Goal: Transaction & Acquisition: Book appointment/travel/reservation

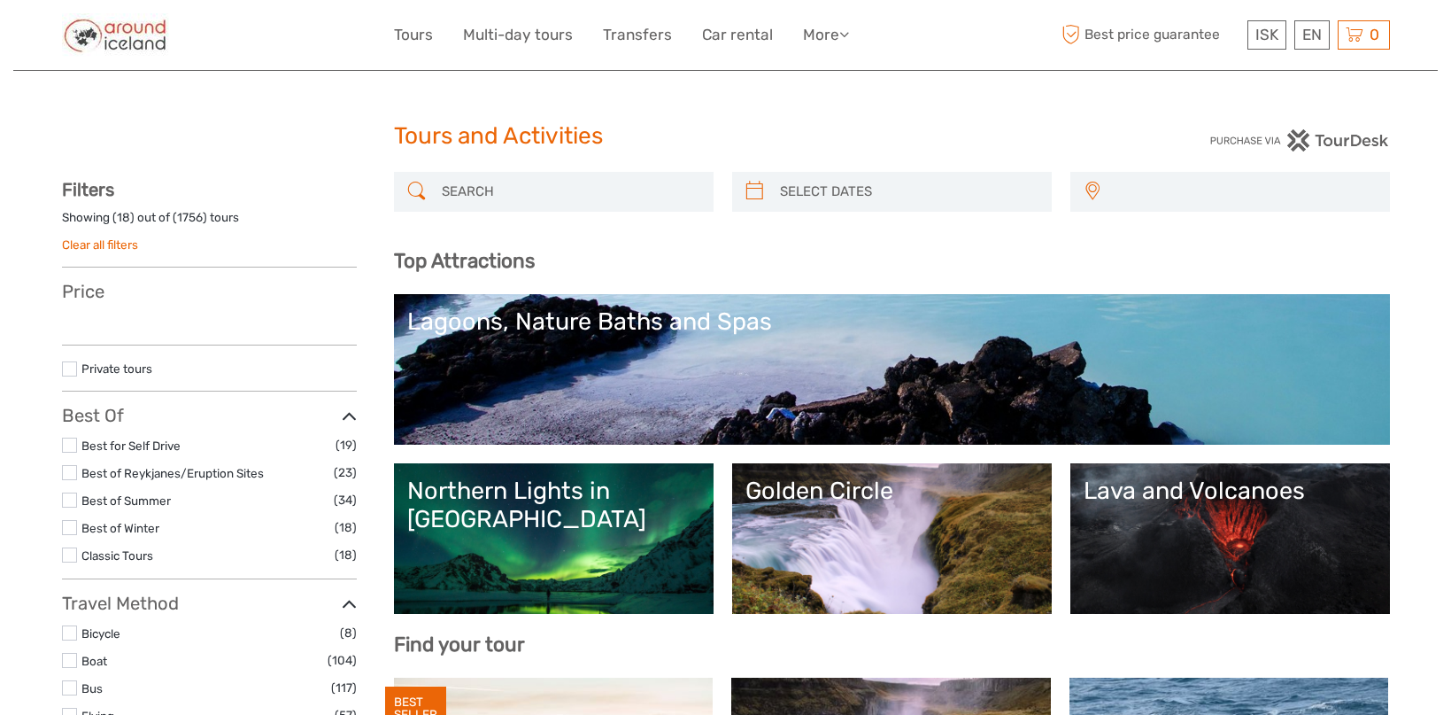
select select
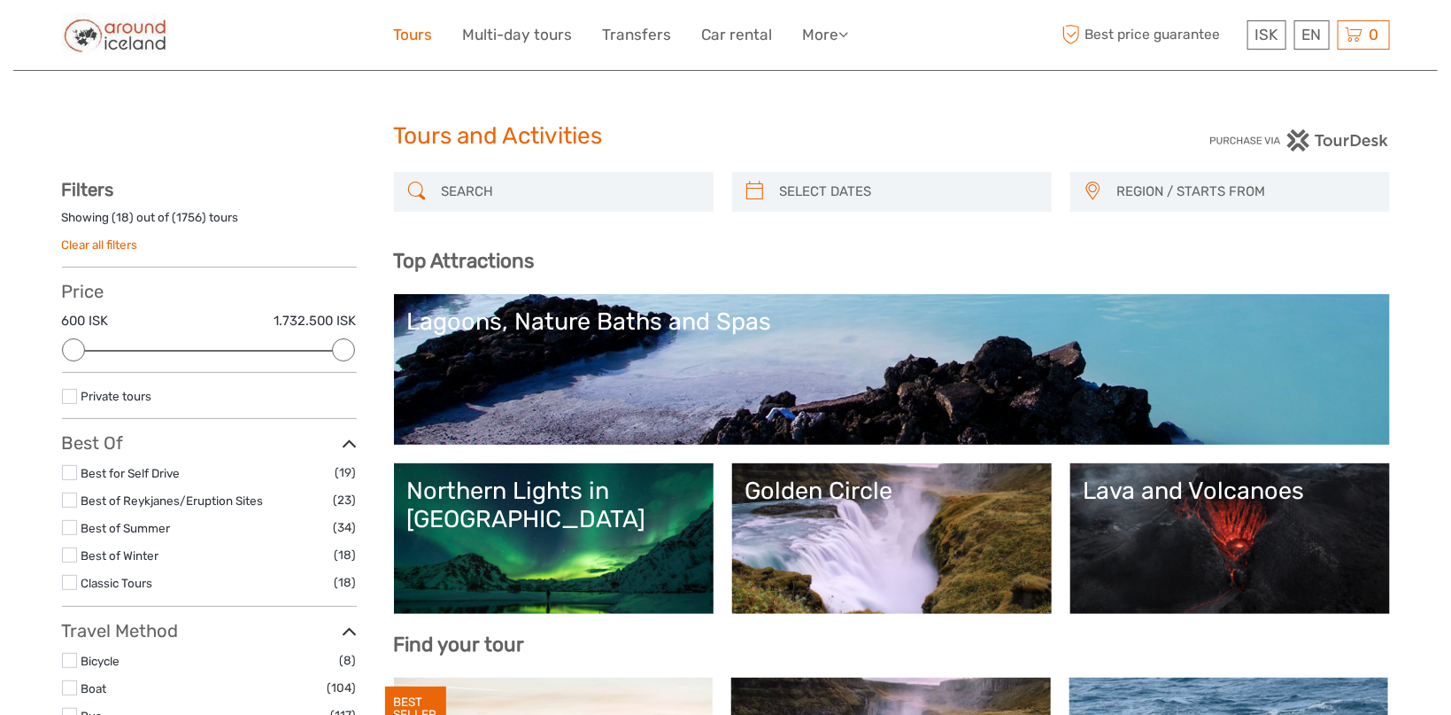
click at [419, 30] on link "Tours" at bounding box center [413, 35] width 39 height 26
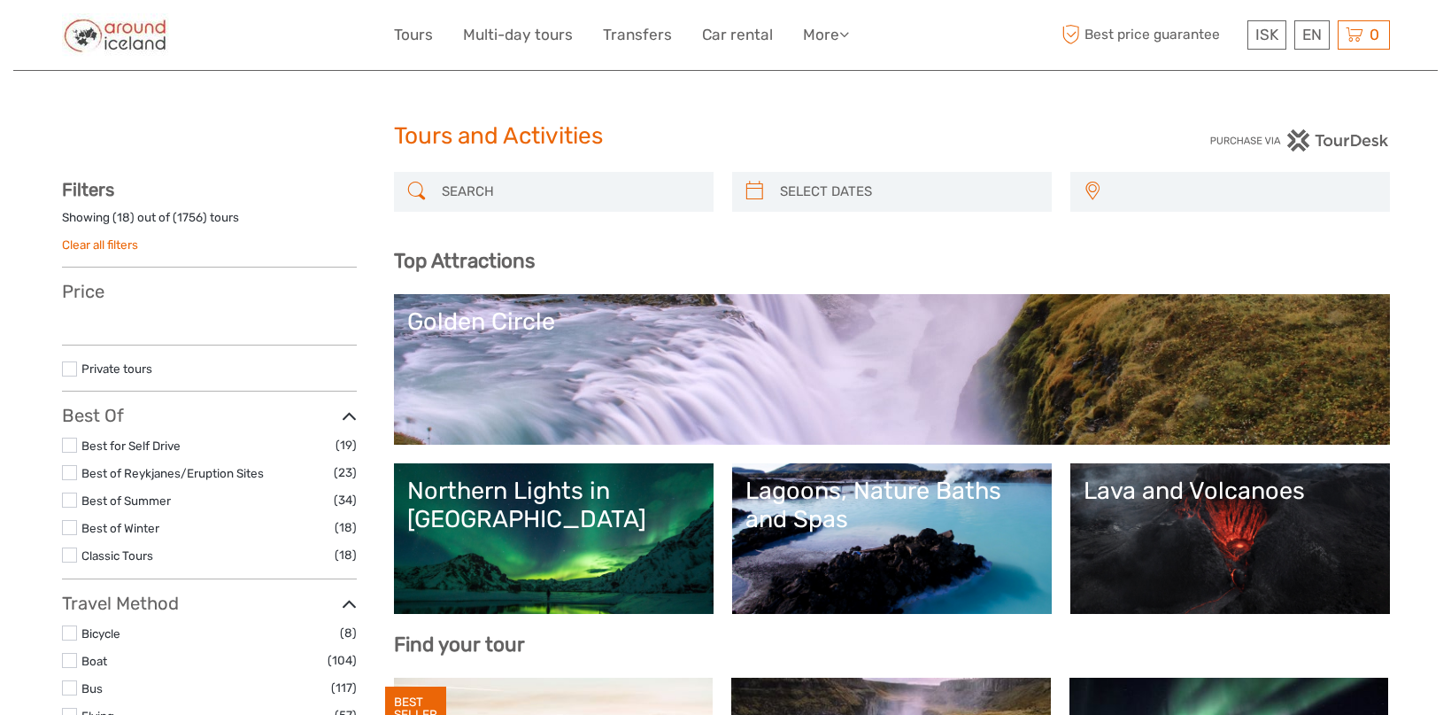
select select
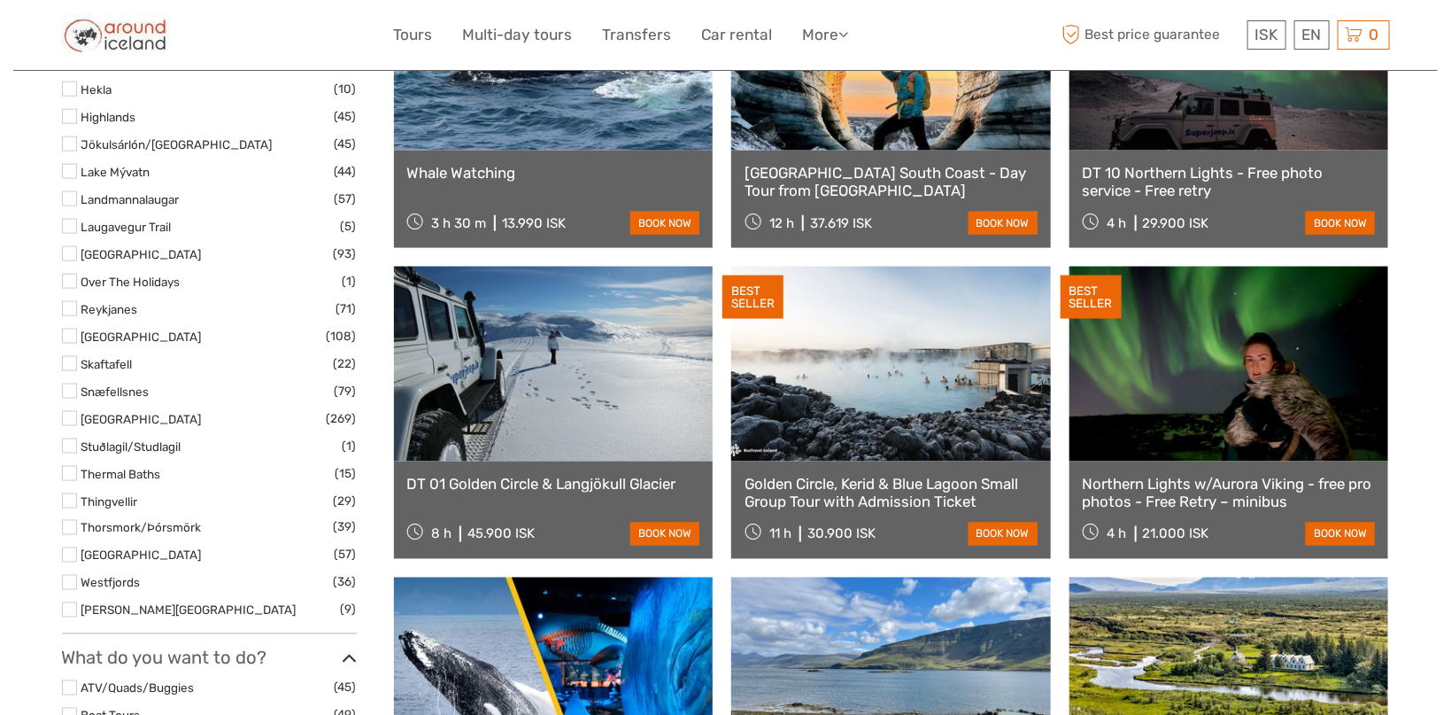
scroll to position [1220, 0]
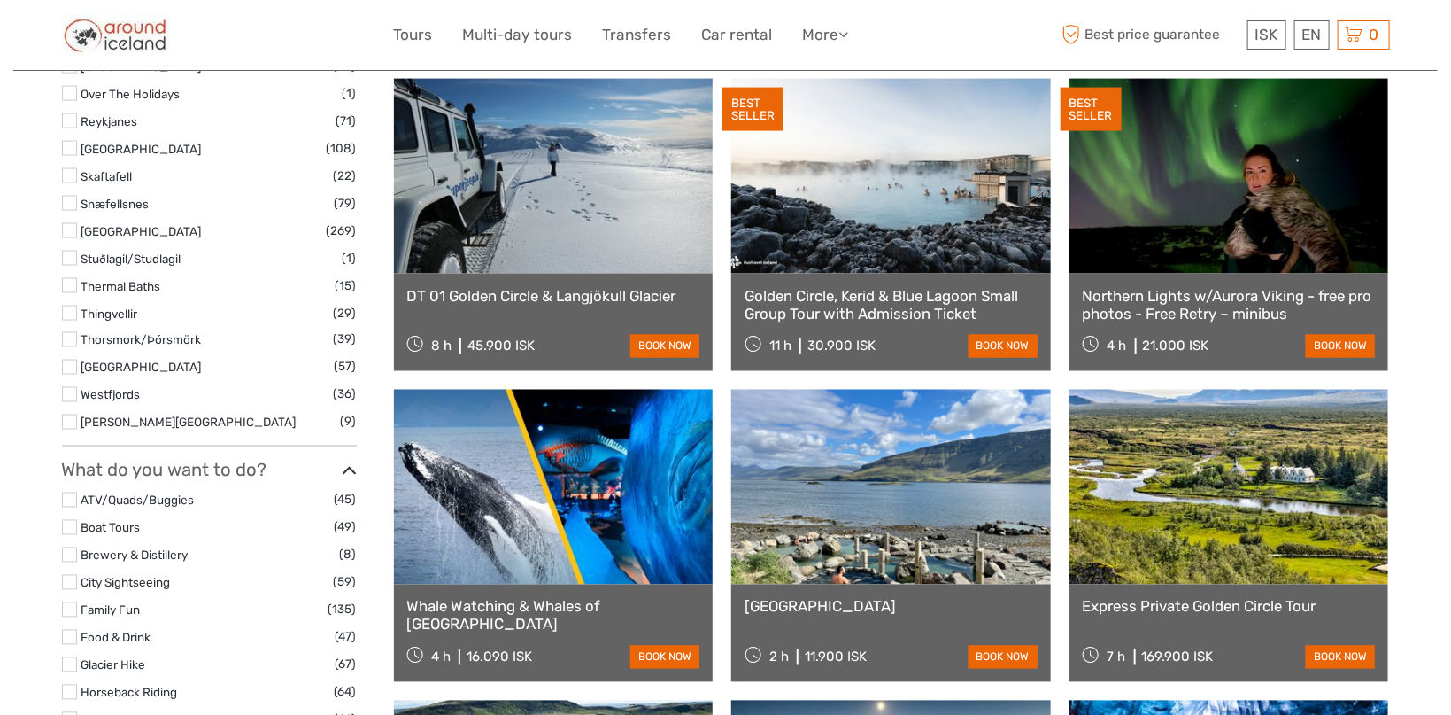
click at [917, 193] on link at bounding box center [891, 176] width 320 height 195
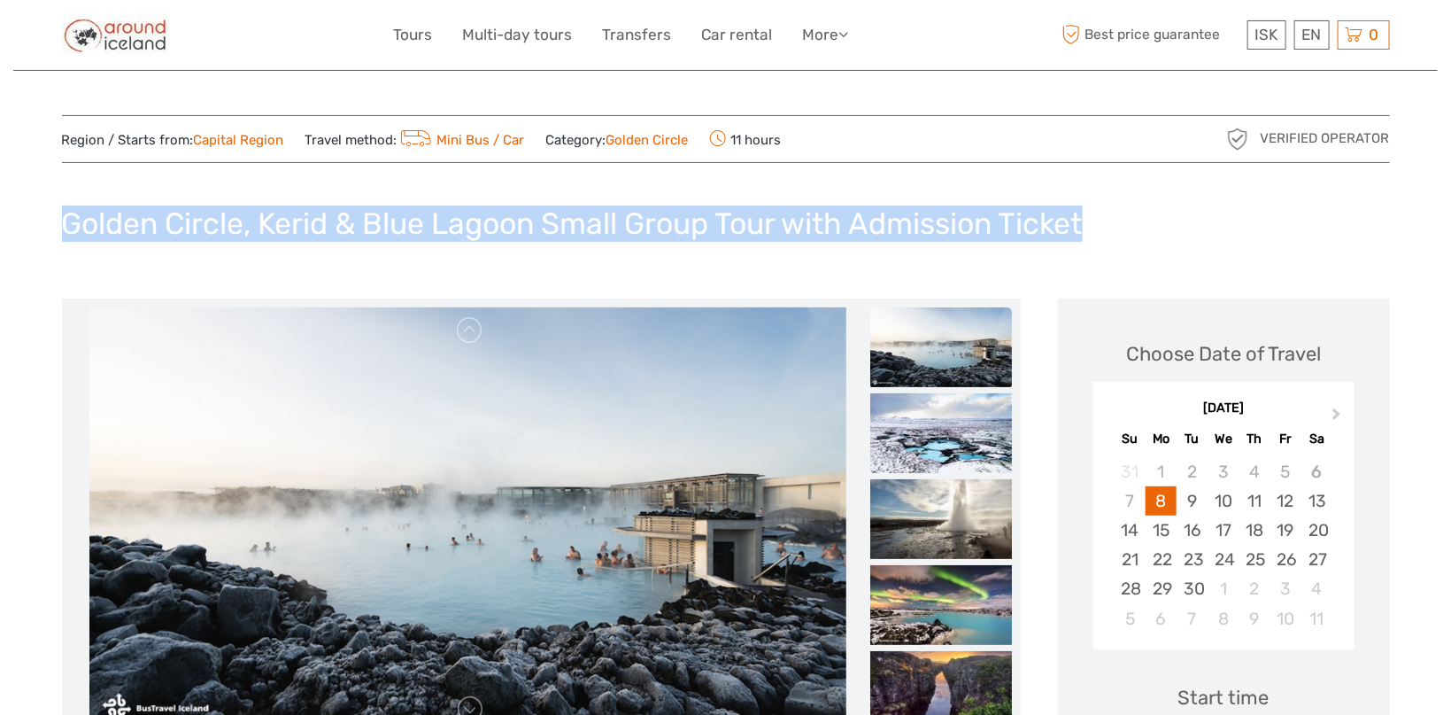
drag, startPoint x: 56, startPoint y: 229, endPoint x: 1098, endPoint y: 235, distance: 1042.2
copy h1 "Golden Circle, Kerid & Blue Lagoon Small Group Tour with Admission Ticket"
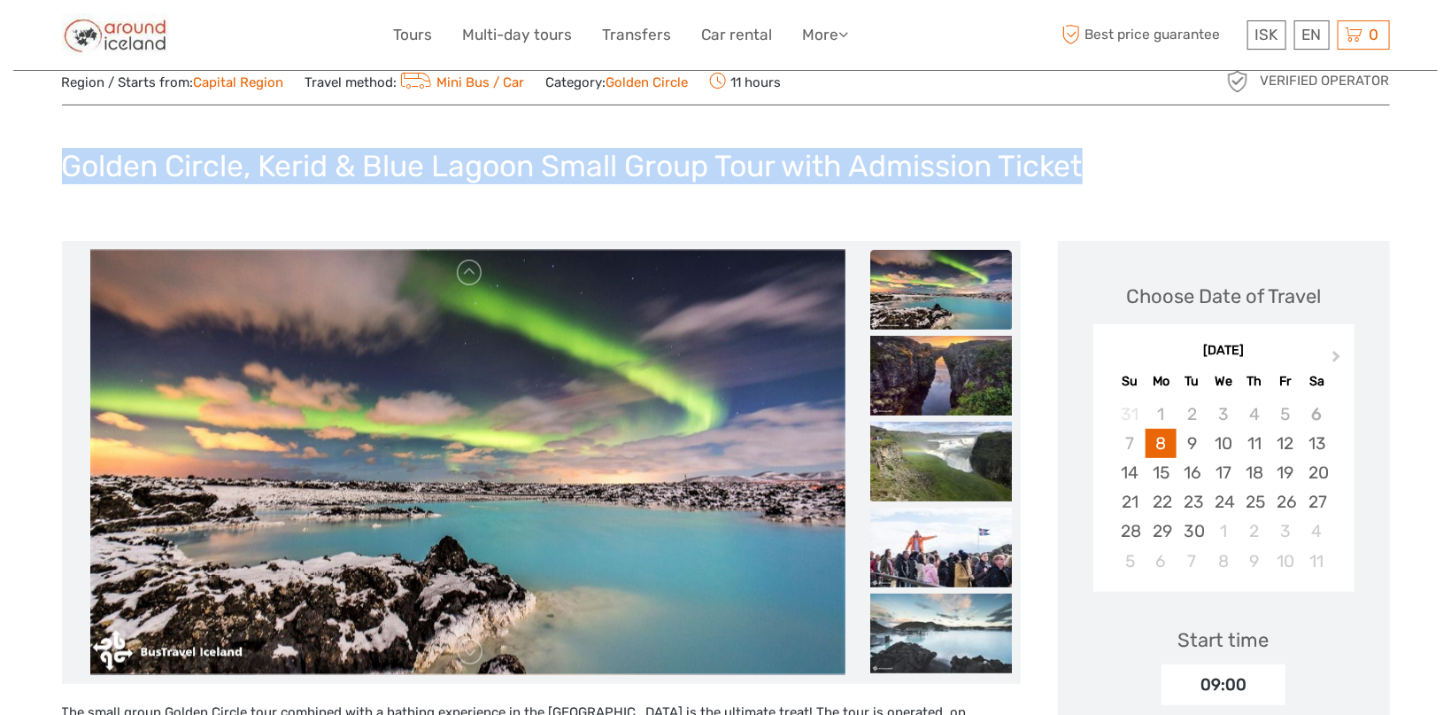
scroll to position [94, 0]
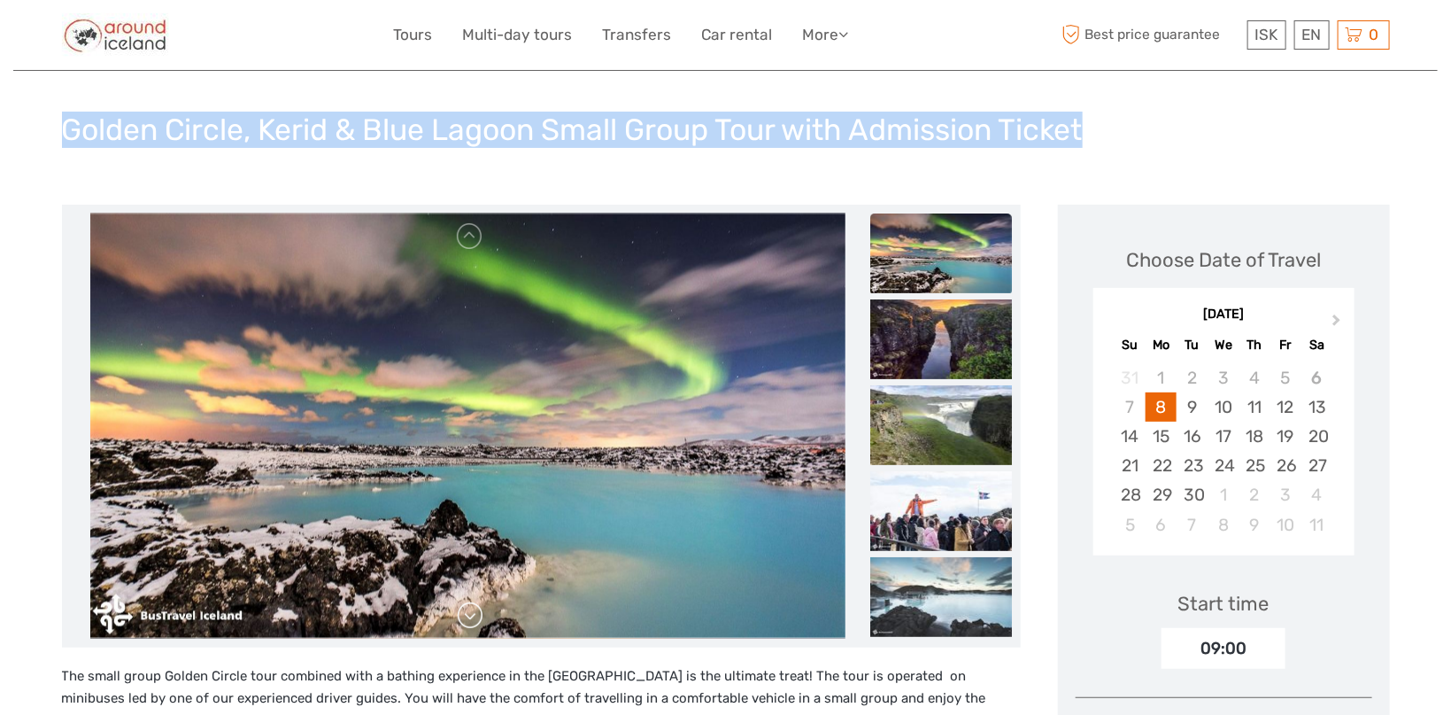
click at [473, 620] on link at bounding box center [470, 615] width 28 height 28
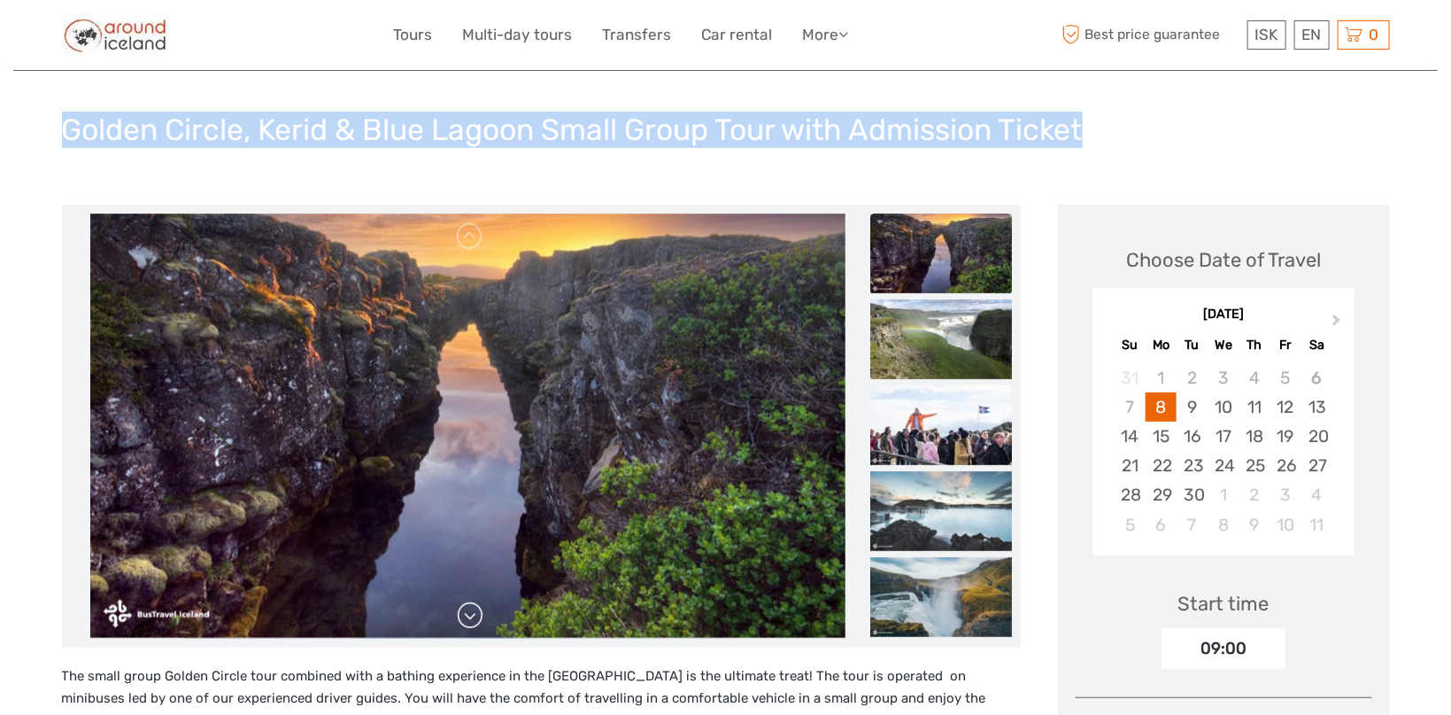
click at [472, 616] on link at bounding box center [470, 615] width 28 height 28
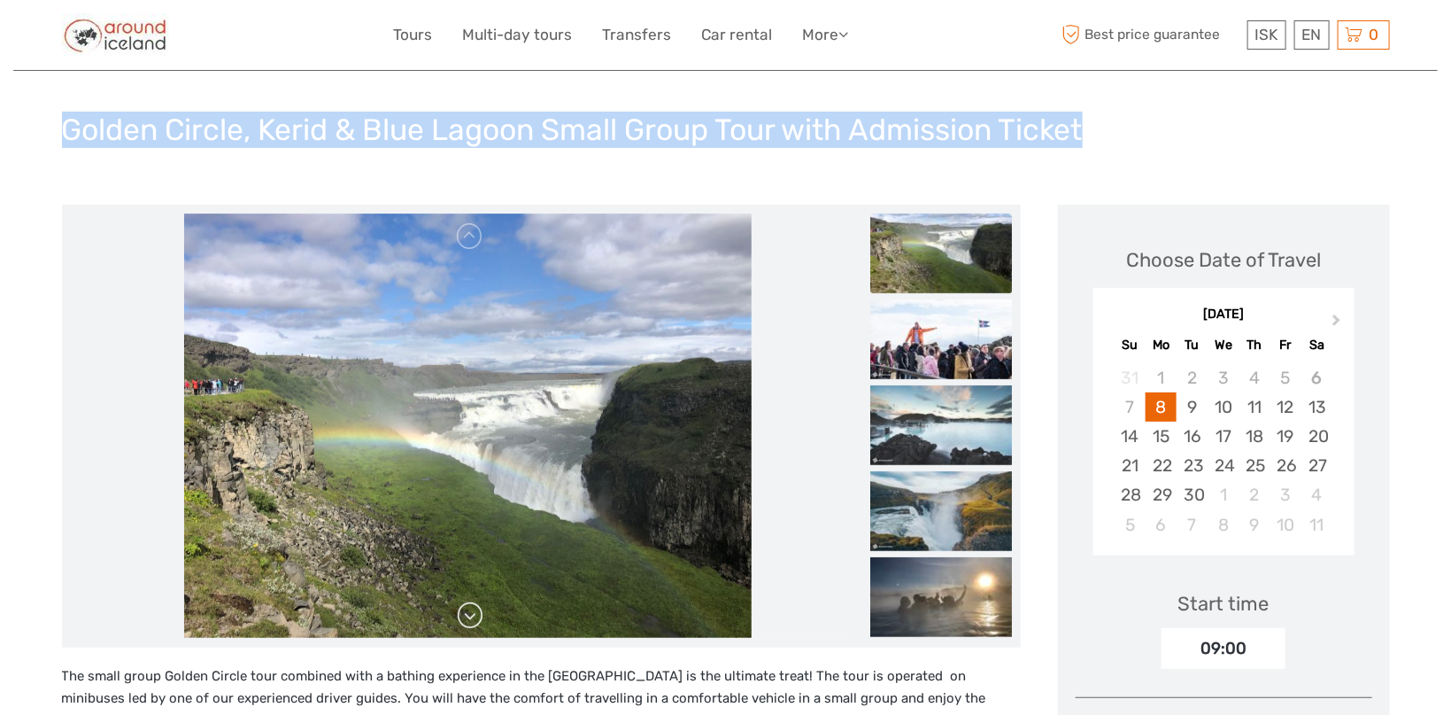
click at [472, 616] on link at bounding box center [470, 615] width 28 height 28
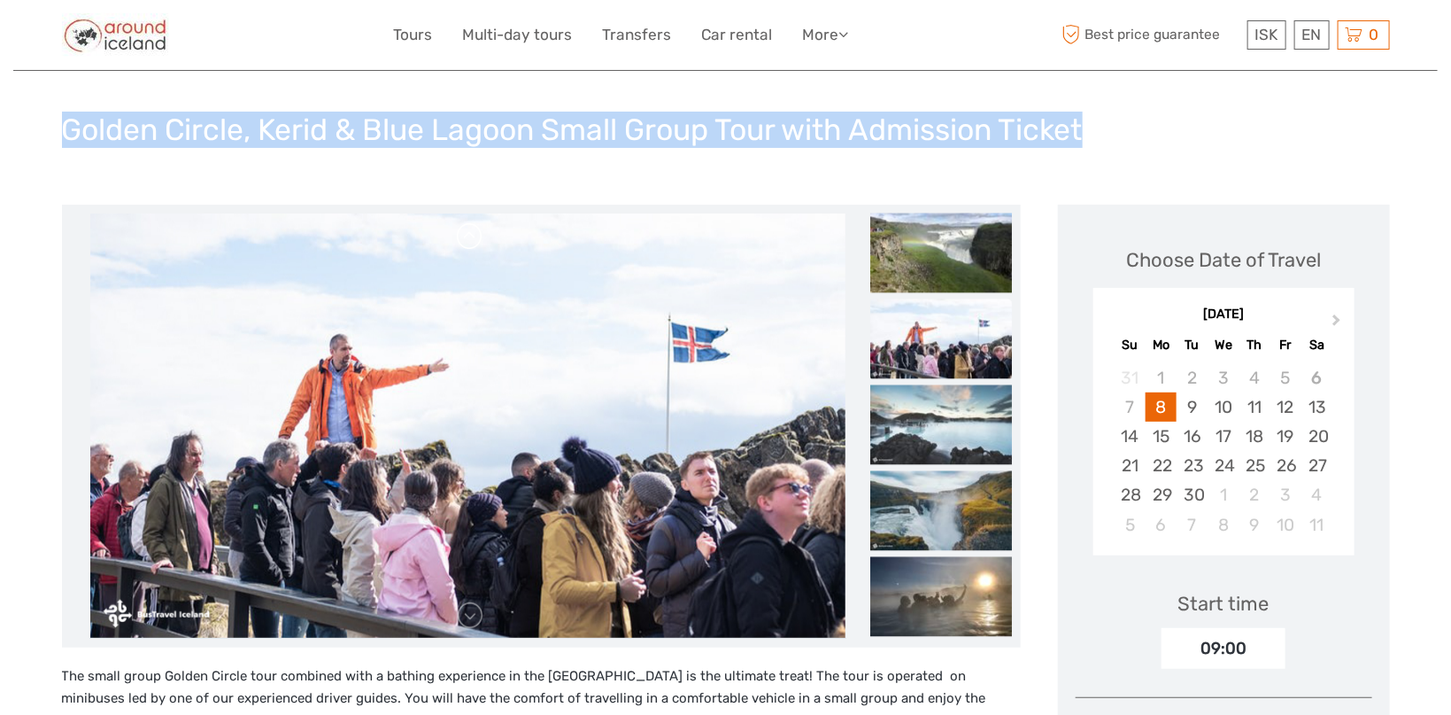
click at [473, 235] on link at bounding box center [470, 236] width 28 height 28
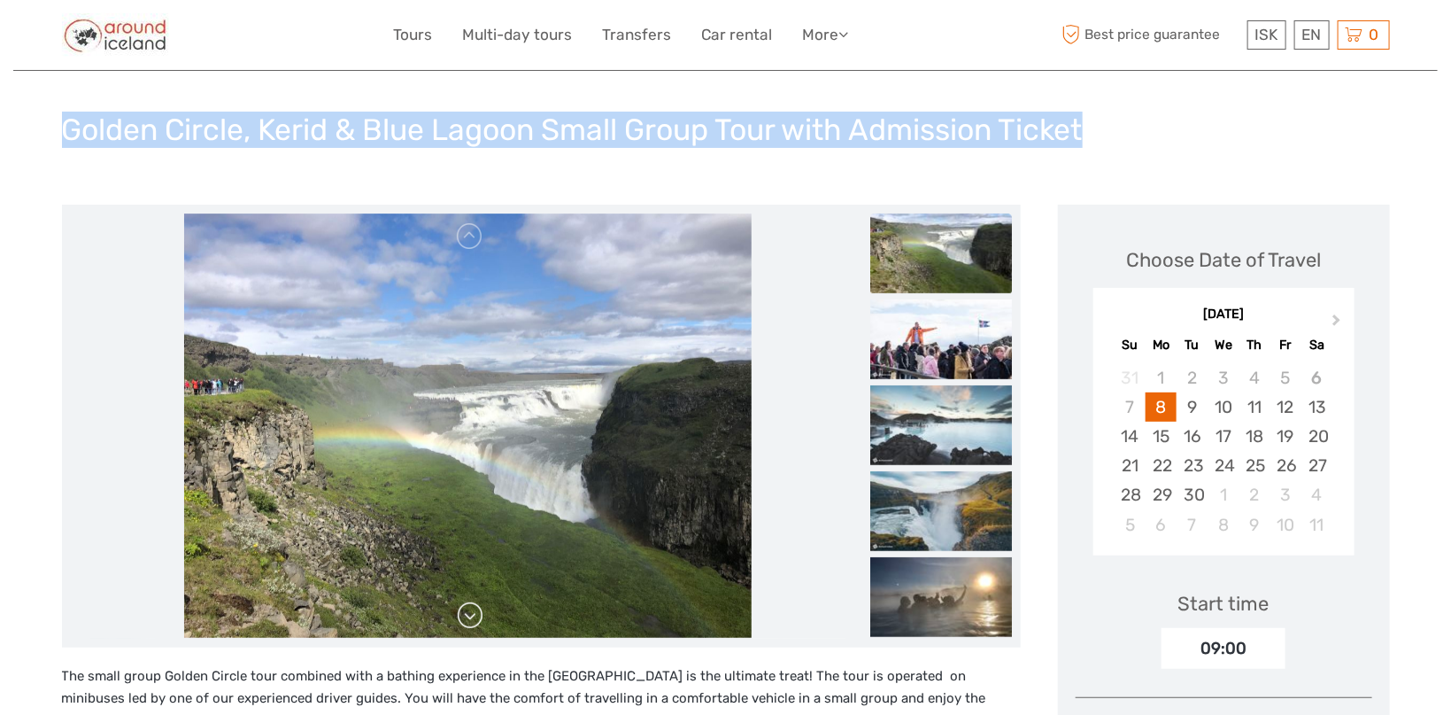
click at [468, 621] on link at bounding box center [470, 615] width 28 height 28
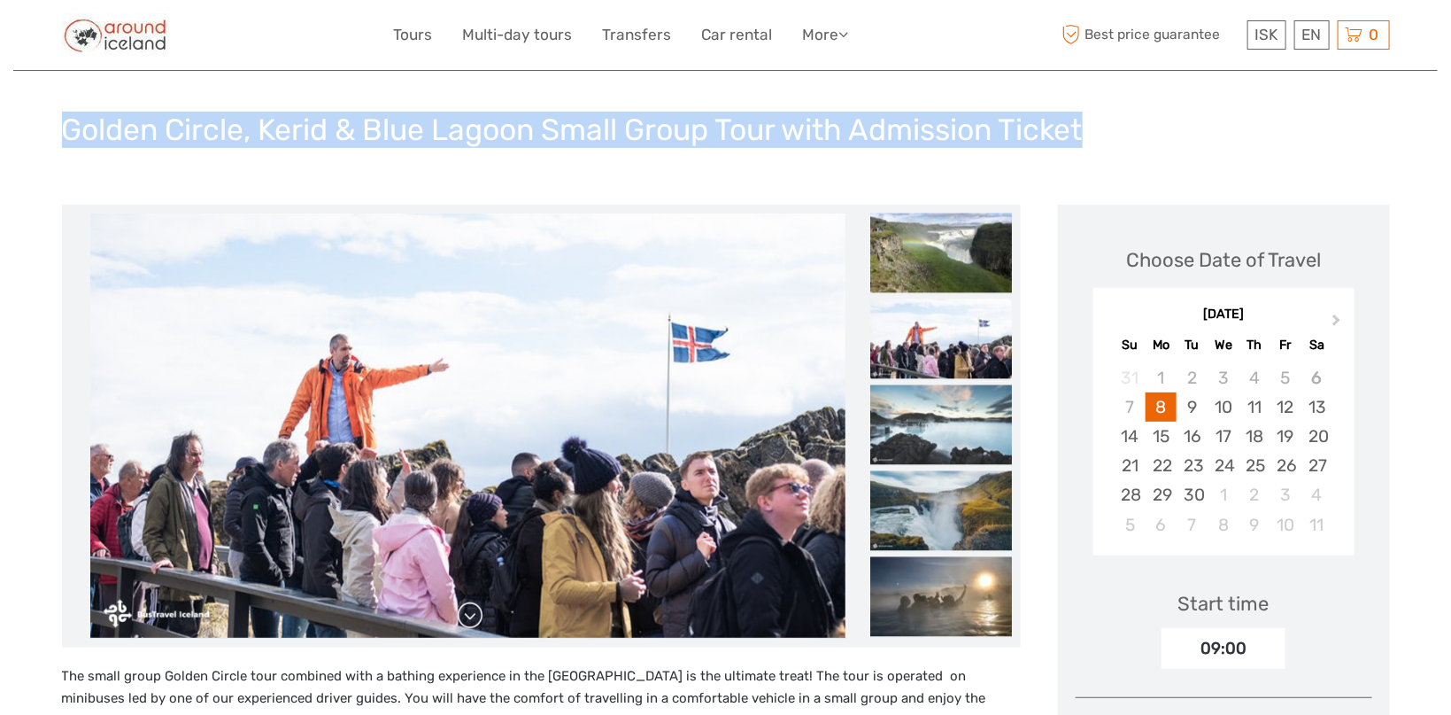
click at [466, 622] on link at bounding box center [470, 615] width 28 height 28
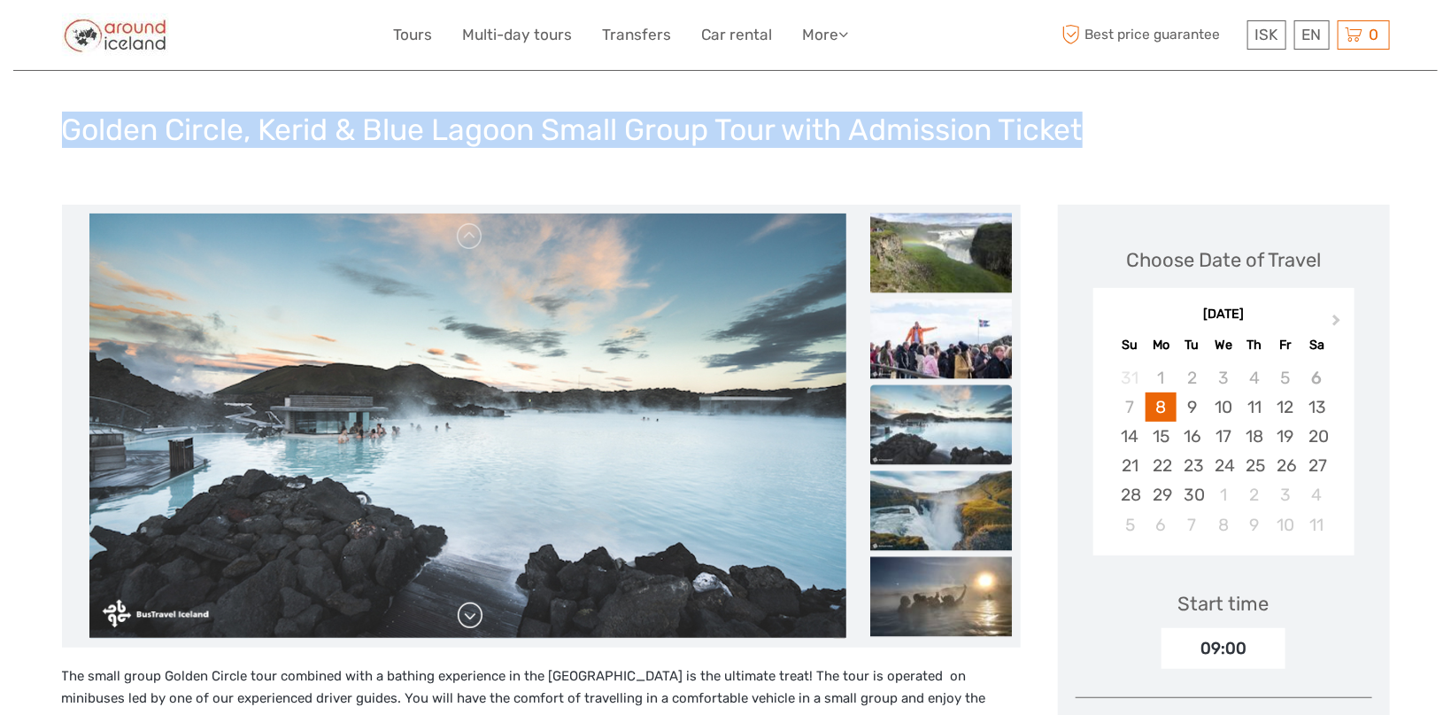
click at [467, 620] on link at bounding box center [470, 615] width 28 height 28
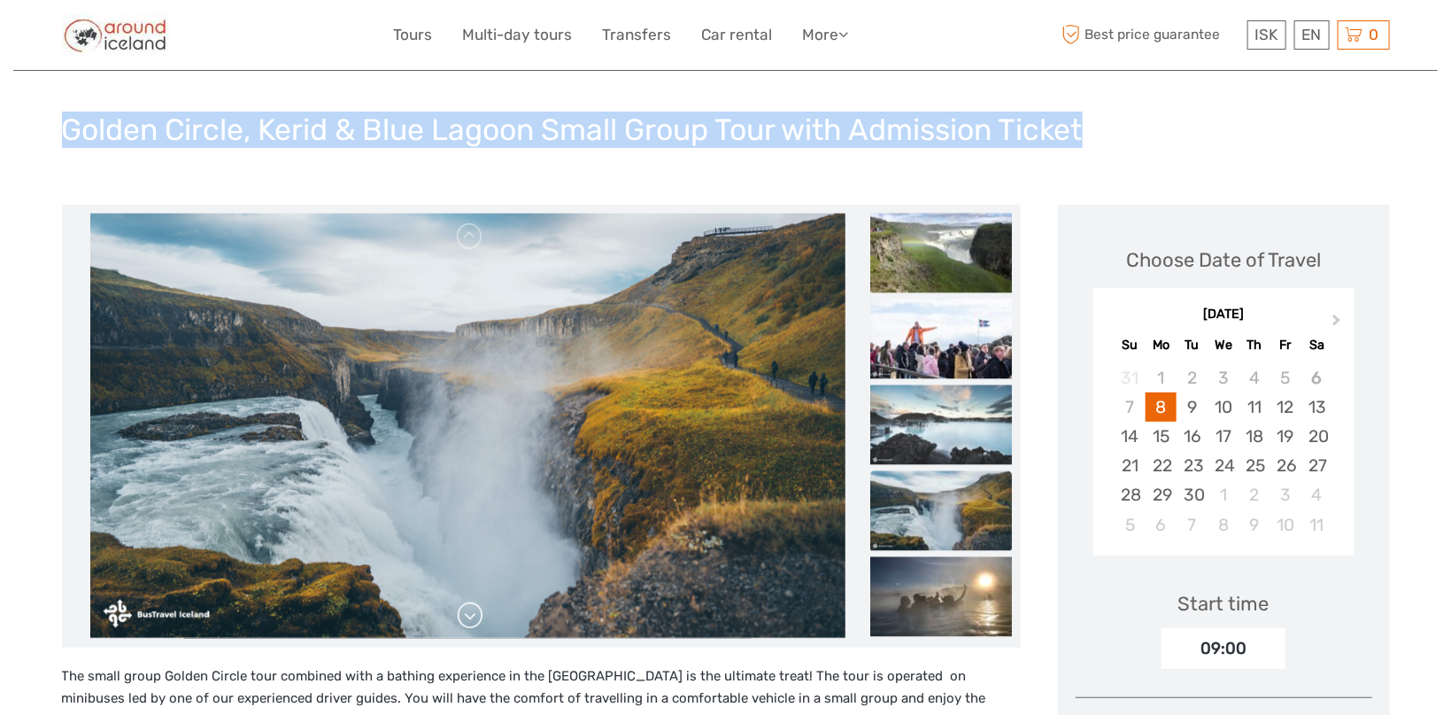
click at [468, 608] on link at bounding box center [470, 615] width 28 height 28
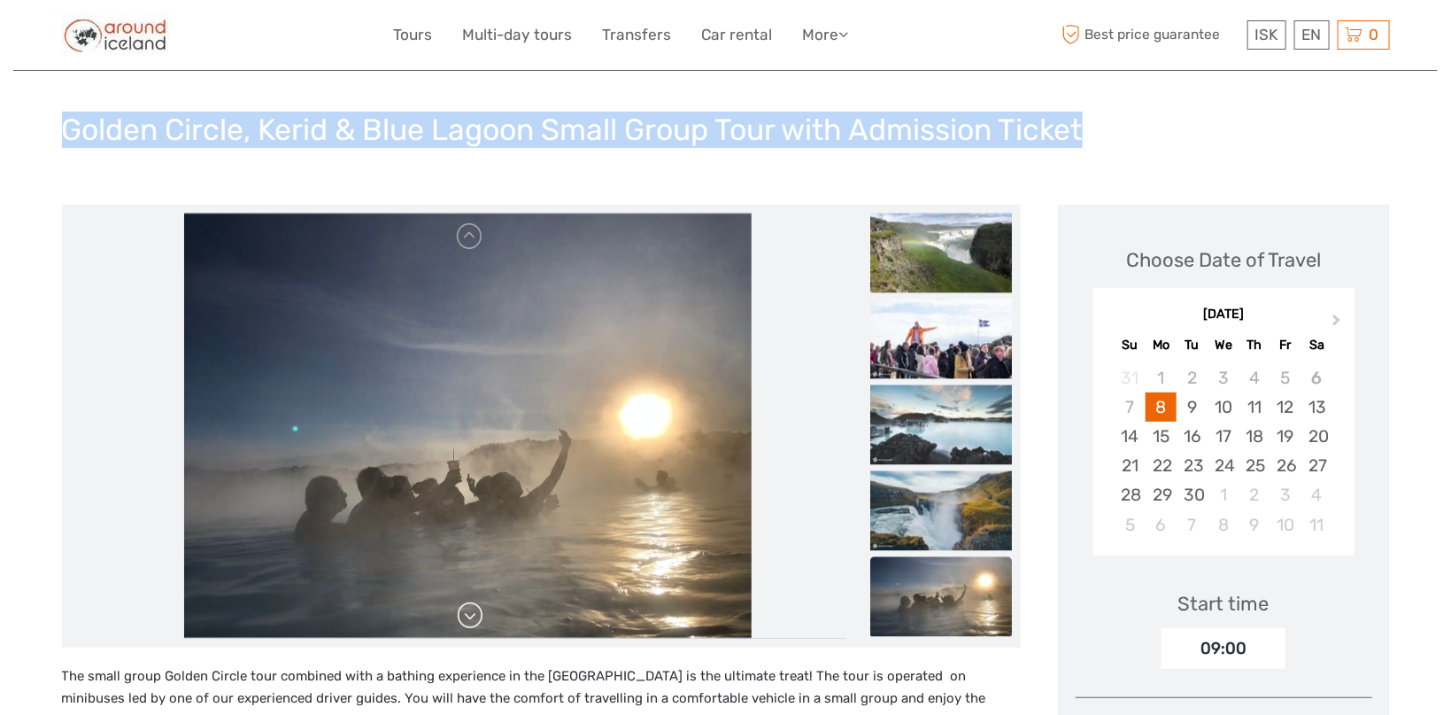
click at [463, 608] on link at bounding box center [470, 615] width 28 height 28
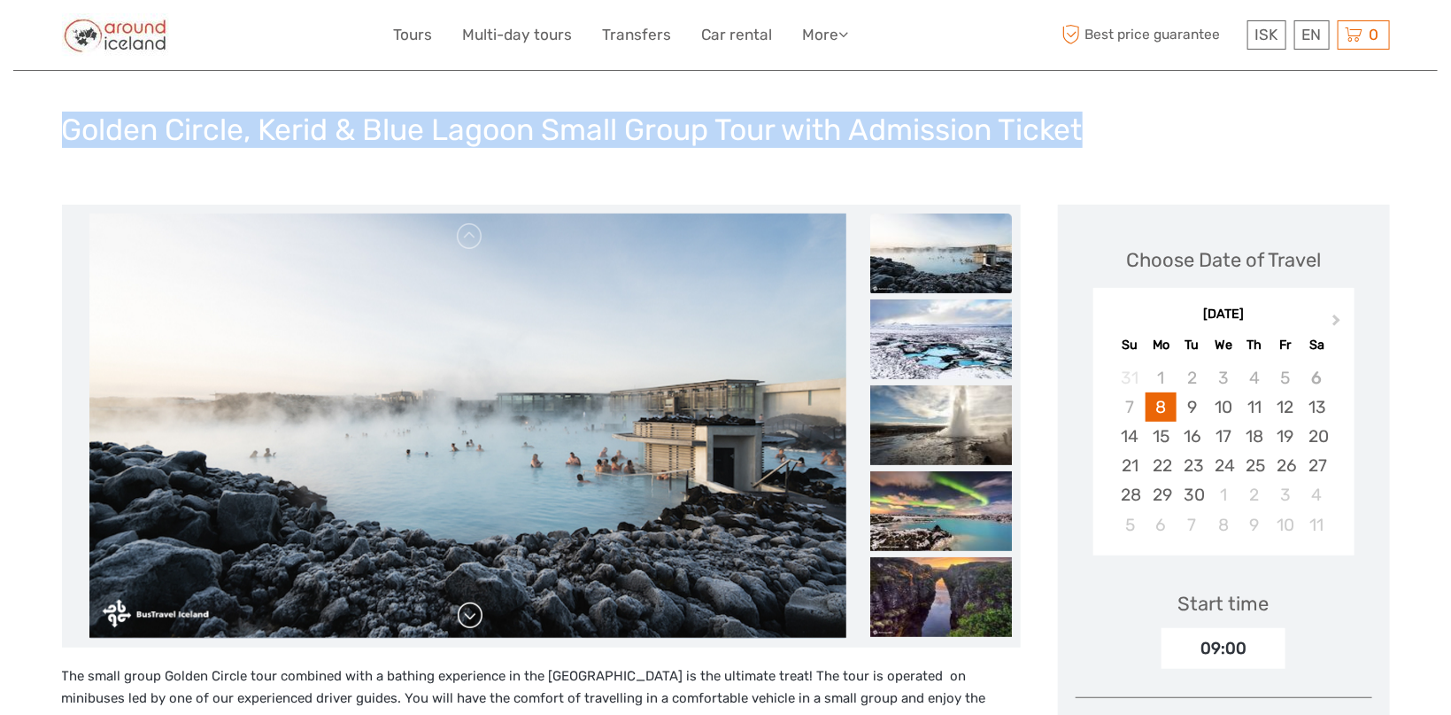
click at [463, 608] on link at bounding box center [470, 615] width 28 height 28
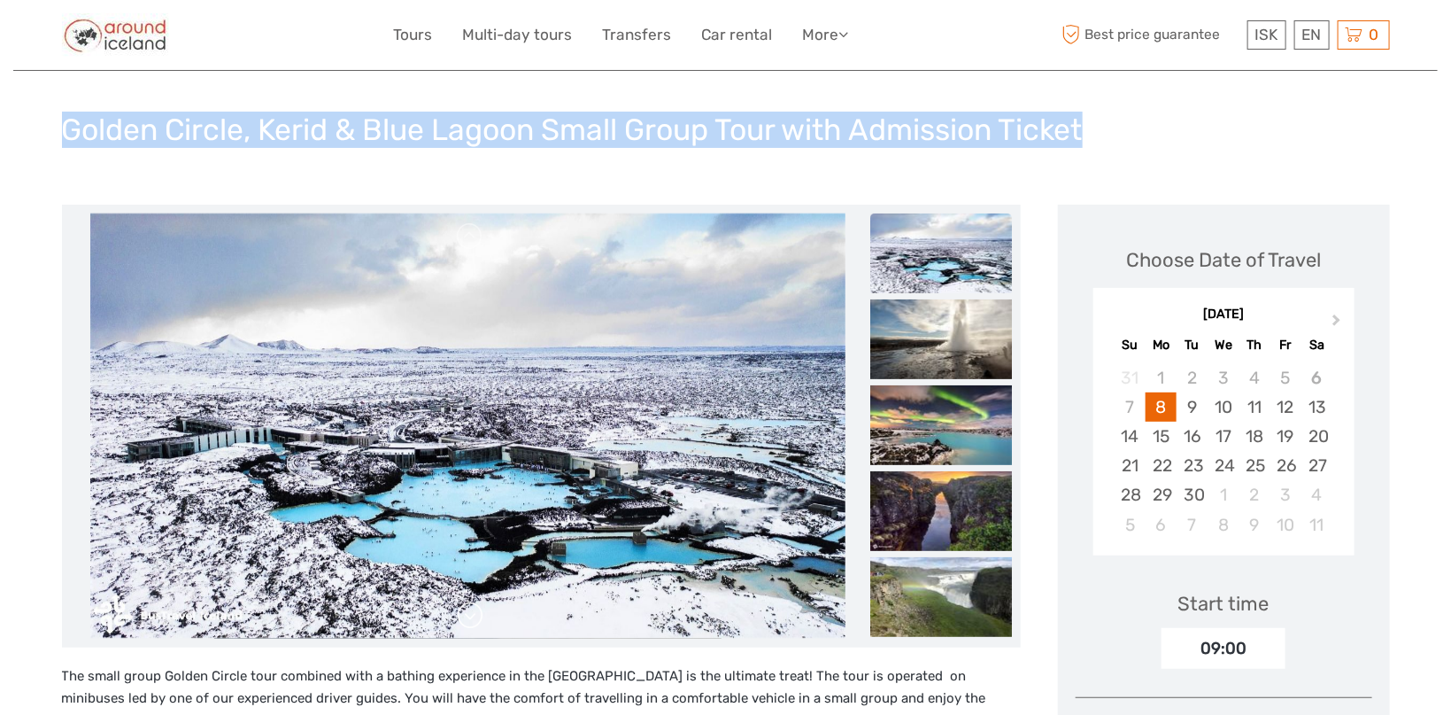
click at [463, 608] on link at bounding box center [470, 615] width 28 height 28
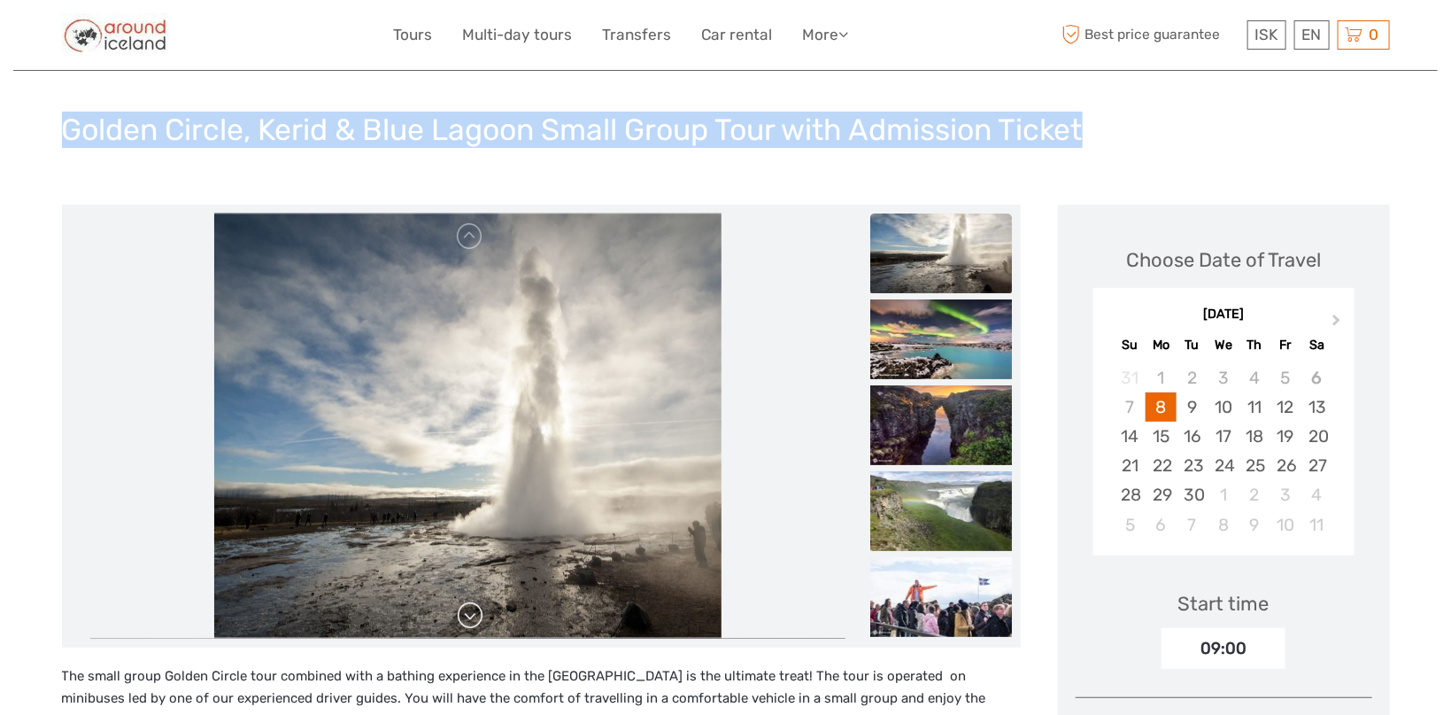
click at [463, 608] on link at bounding box center [470, 615] width 28 height 28
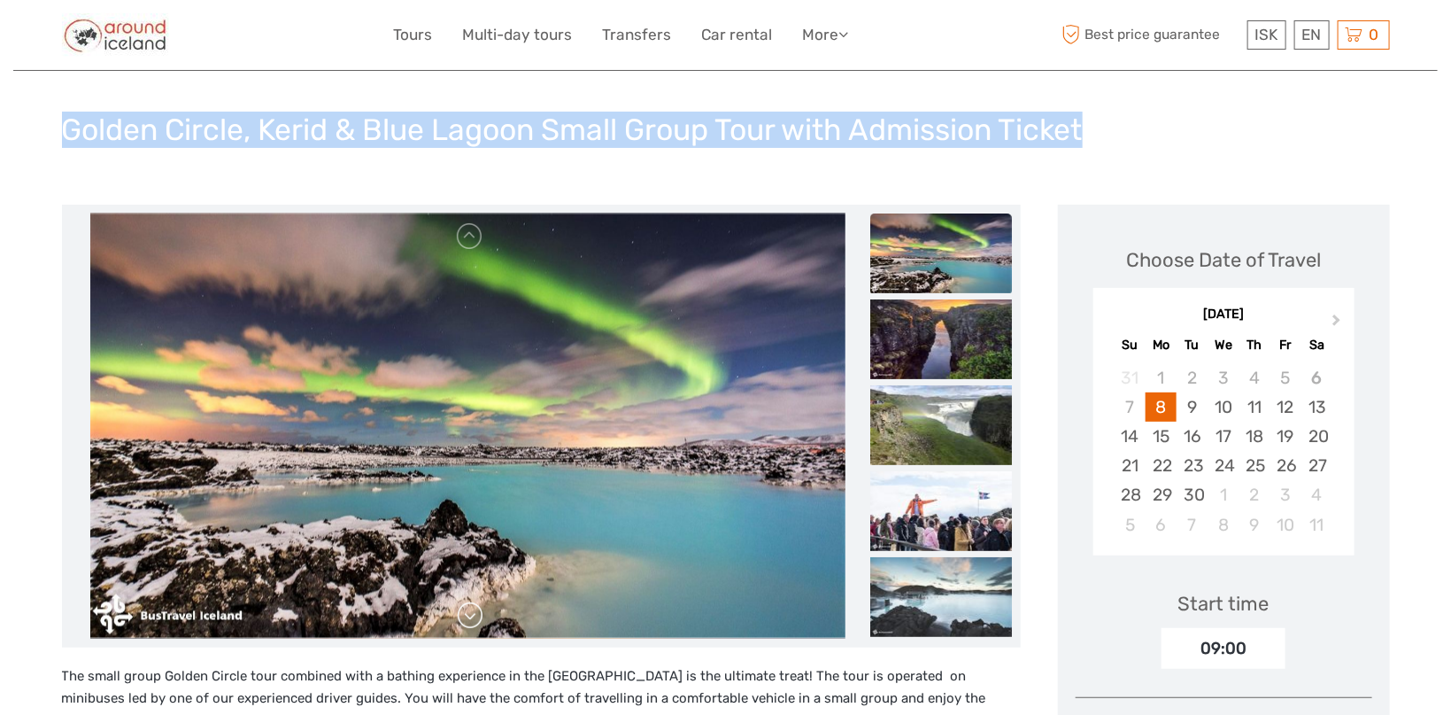
click at [464, 623] on link at bounding box center [470, 615] width 28 height 28
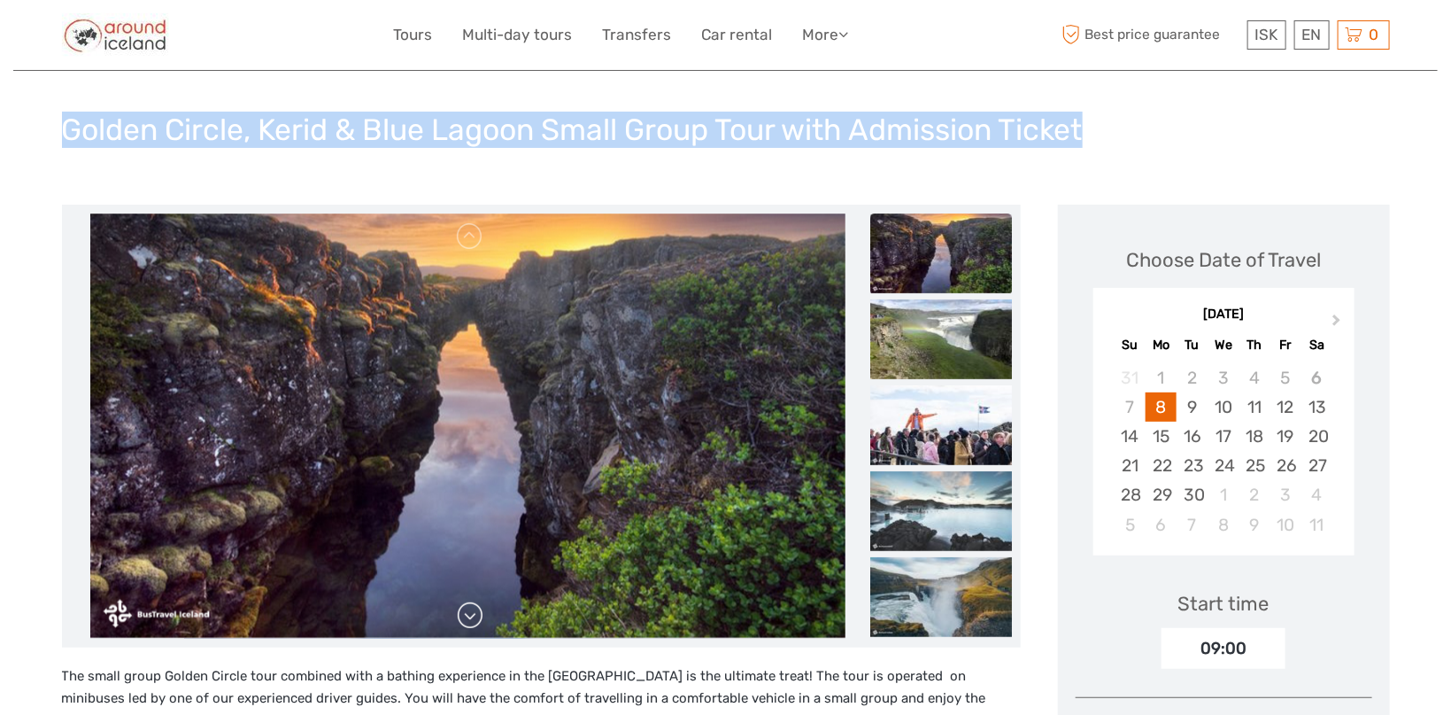
click at [464, 623] on link at bounding box center [470, 615] width 28 height 28
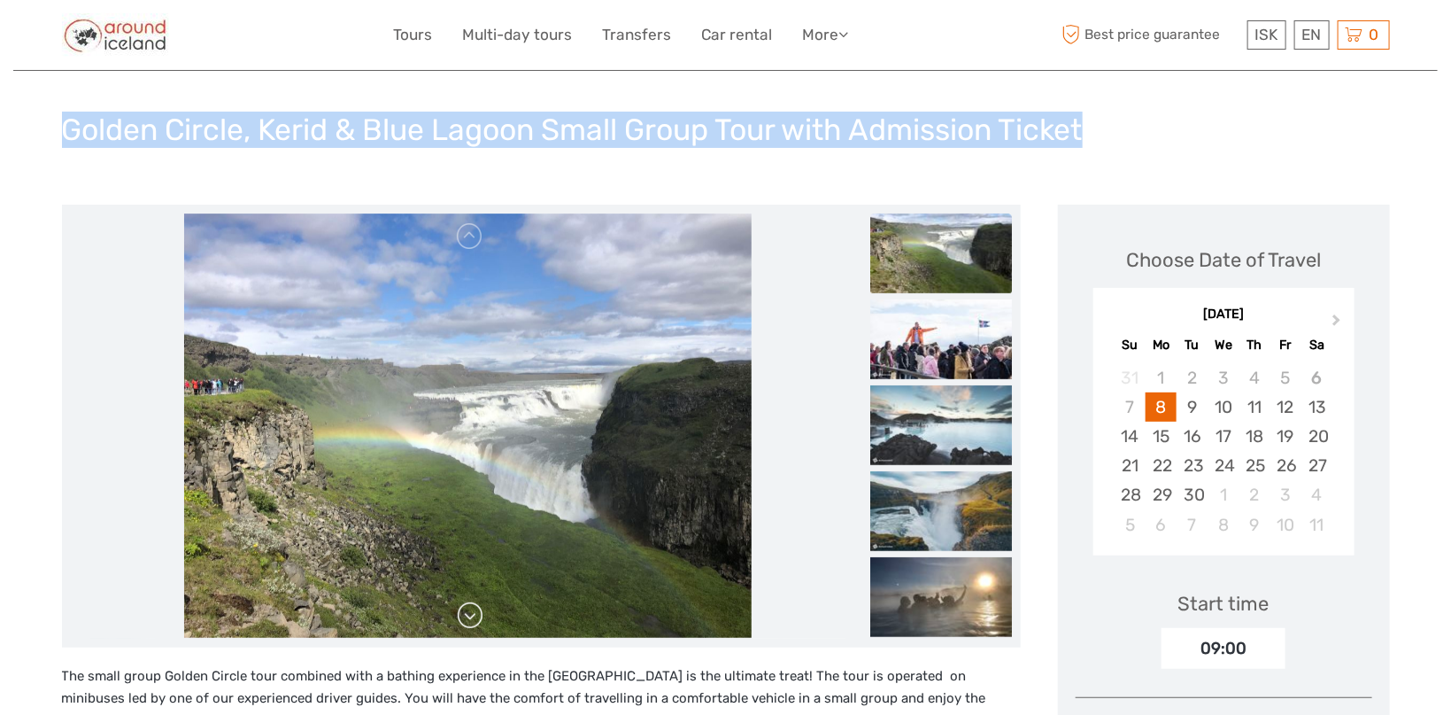
click at [464, 623] on link at bounding box center [470, 615] width 28 height 28
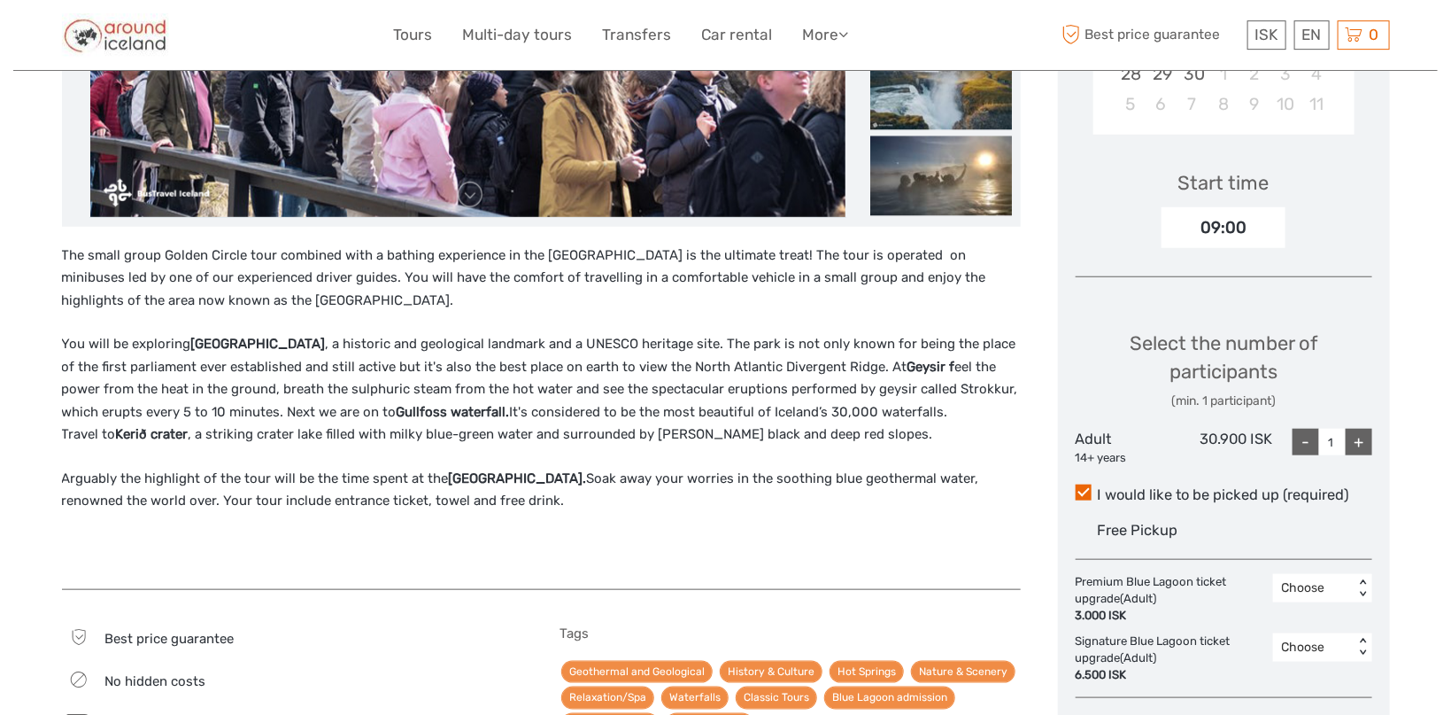
scroll to position [563, 0]
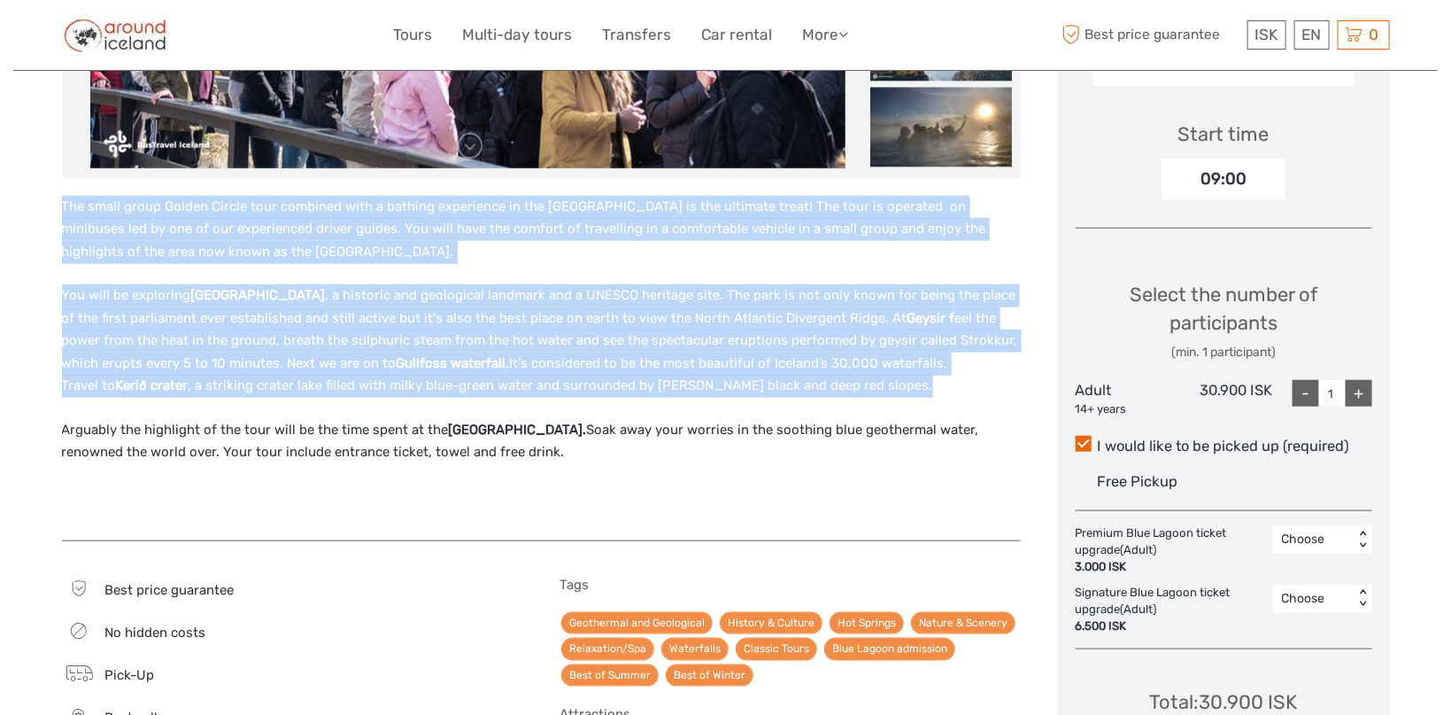
drag, startPoint x: 64, startPoint y: 205, endPoint x: 597, endPoint y: 513, distance: 615.7
click at [597, 513] on div "The small group Golden Circle tour combined with a bathing experience in the Bl…" at bounding box center [541, 360] width 959 height 328
copy div "The small group Golden Circle tour combined with a bathing experience in the Bl…"
